Goal: Information Seeking & Learning: Learn about a topic

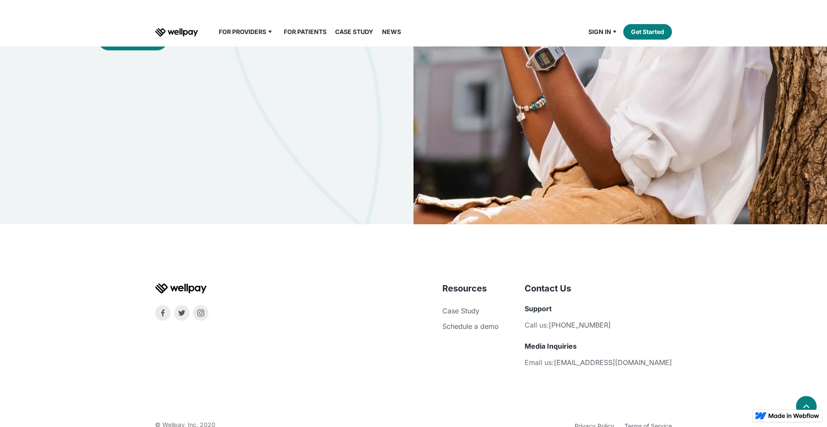
scroll to position [2788, 0]
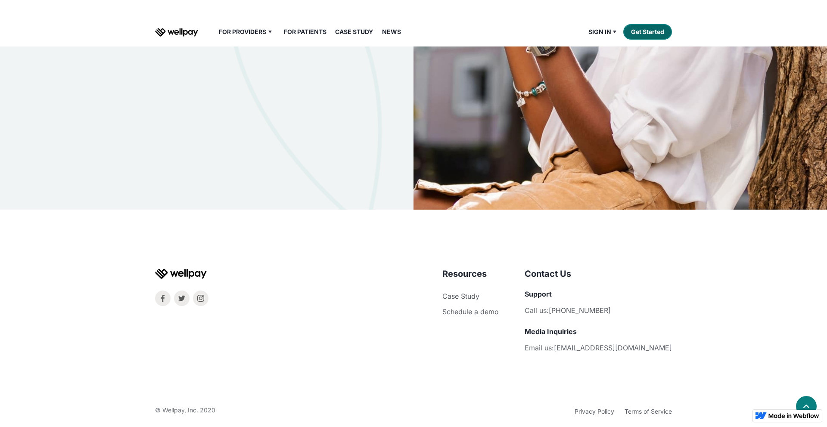
click at [641, 29] on link "Get Started" at bounding box center [647, 32] width 49 height 16
click at [182, 29] on img "home" at bounding box center [176, 32] width 43 height 9
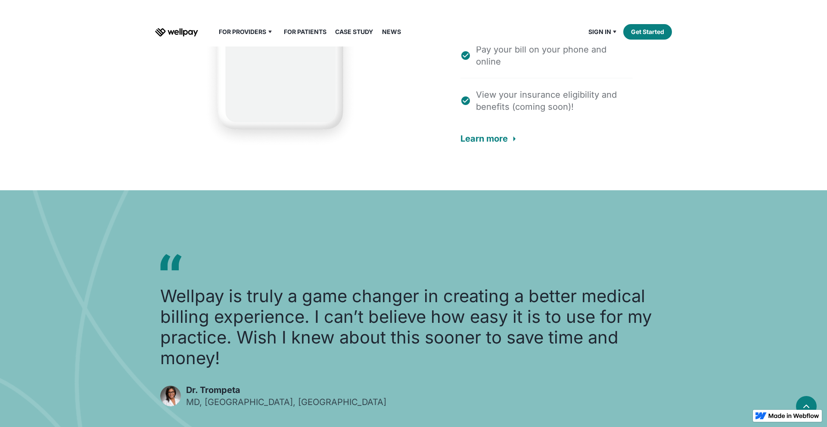
scroll to position [1920, 0]
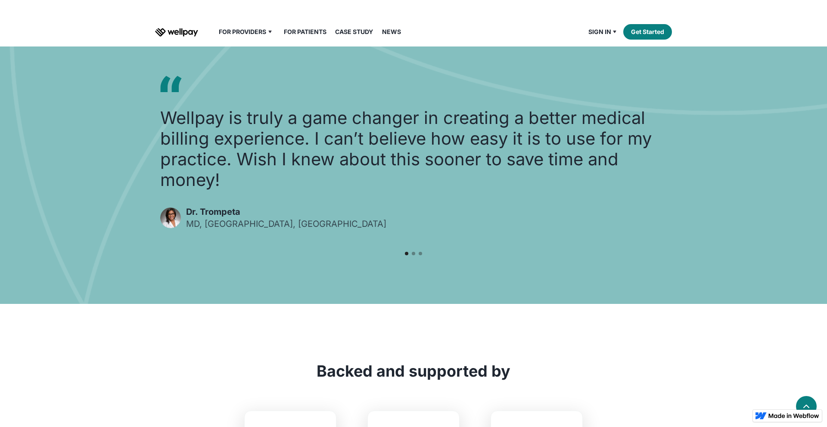
click at [417, 246] on div "carousel" at bounding box center [413, 254] width 34 height 17
click at [416, 246] on div "carousel" at bounding box center [413, 254] width 34 height 17
click at [423, 246] on div "carousel" at bounding box center [413, 254] width 34 height 17
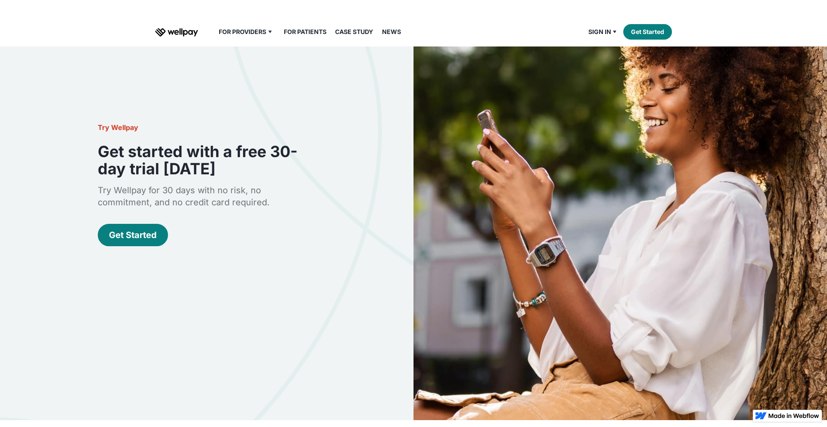
scroll to position [2788, 0]
